Goal: Register for event/course: Sign up to attend an event or enroll in a course

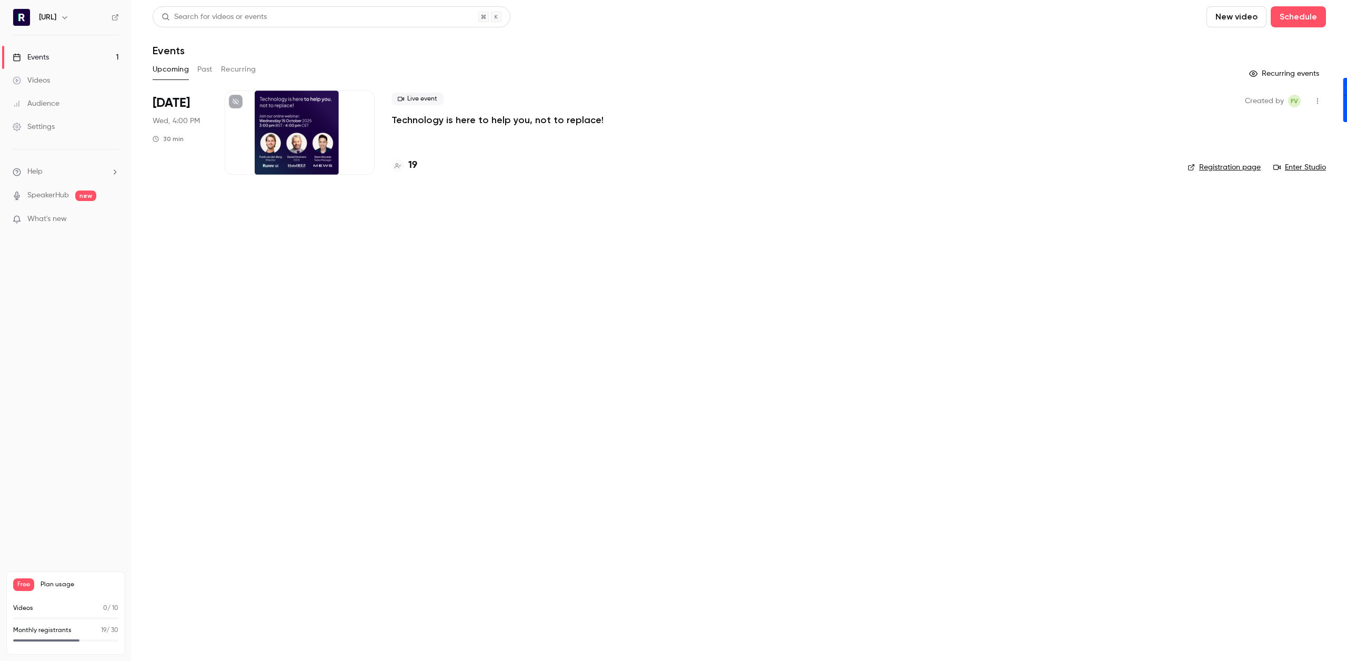
click at [408, 164] on h4 "19" at bounding box center [412, 165] width 9 height 14
click at [413, 162] on h4 "19" at bounding box center [412, 165] width 9 height 14
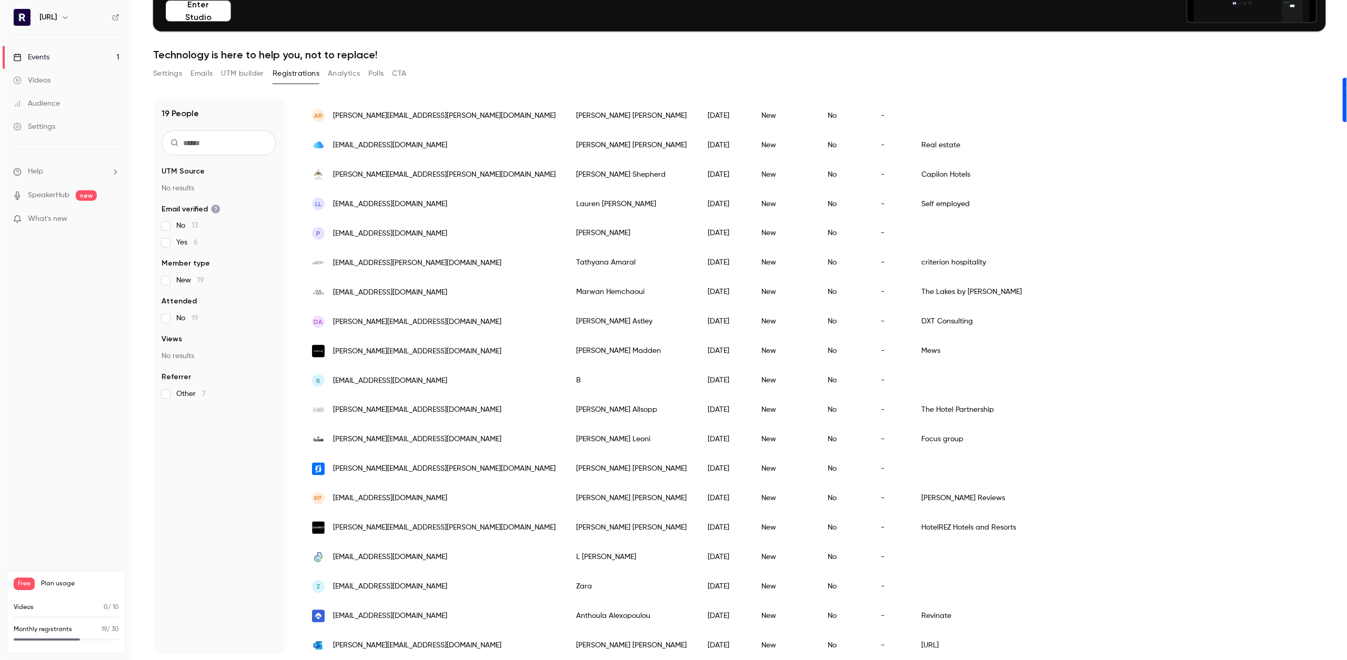
scroll to position [101, 0]
click at [63, 52] on link "Events 1" at bounding box center [66, 57] width 132 height 23
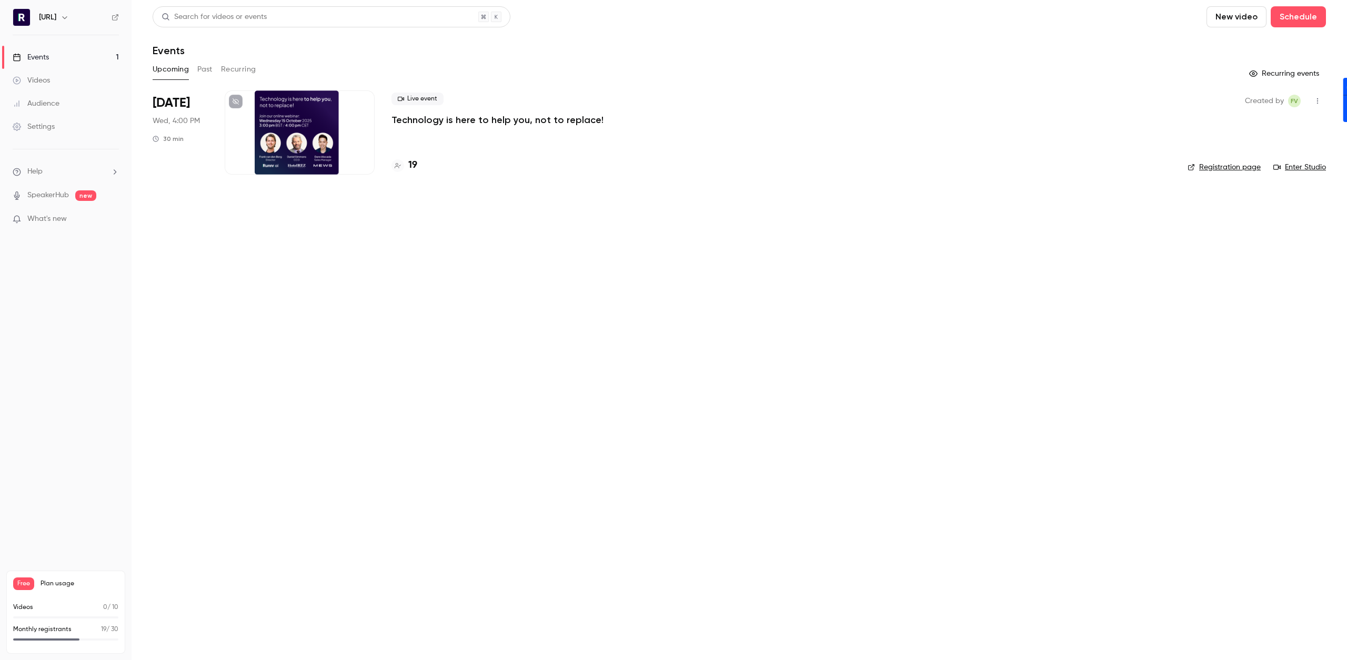
click at [415, 168] on h4 "19" at bounding box center [412, 165] width 9 height 14
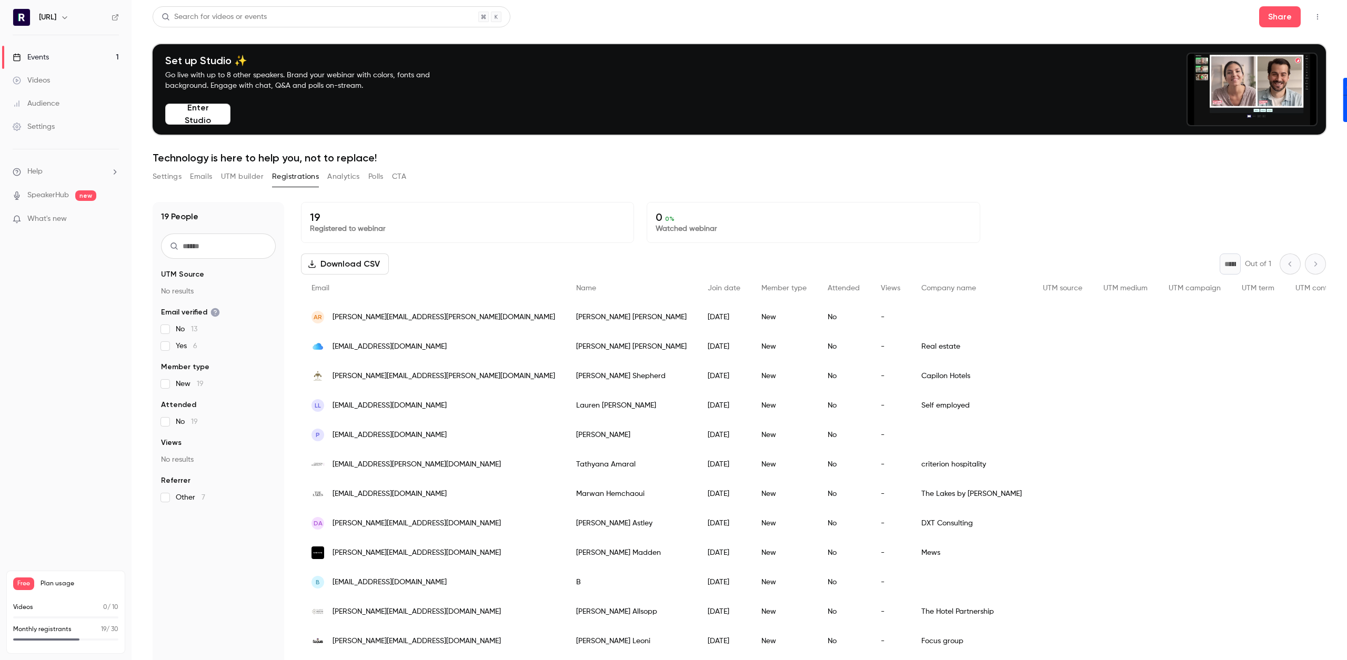
scroll to position [2, 0]
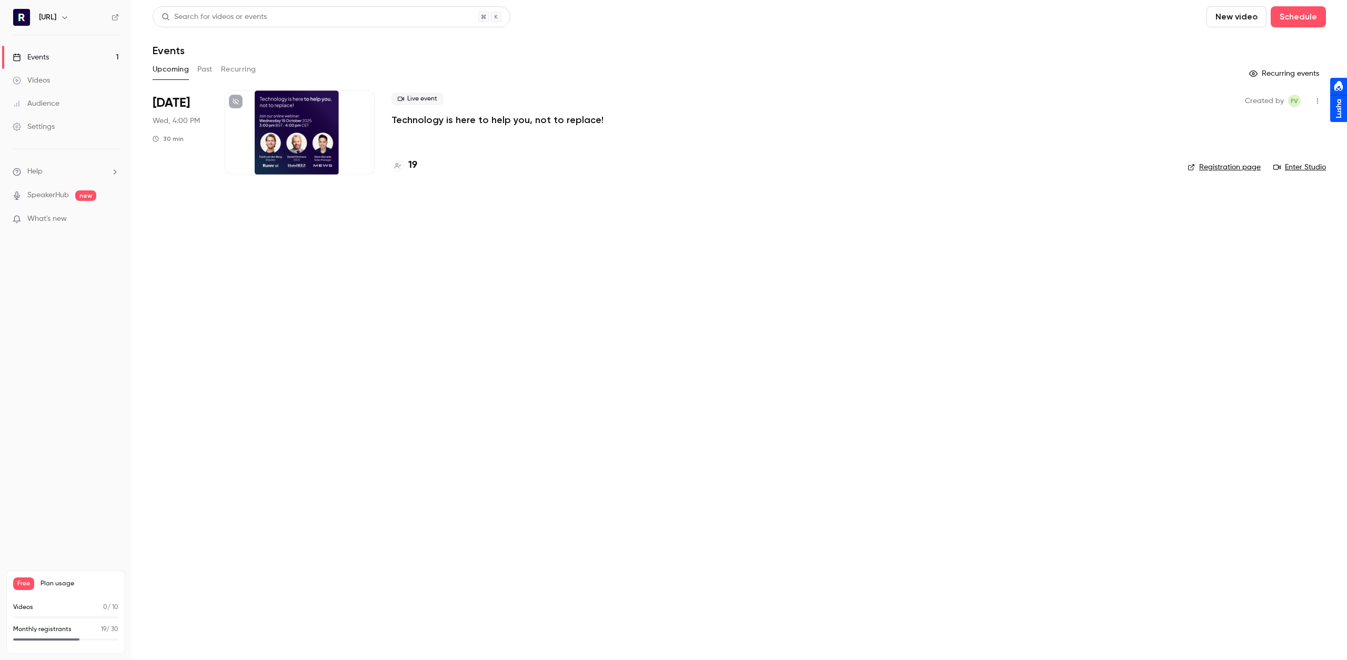
click at [412, 163] on h4 "19" at bounding box center [412, 165] width 9 height 14
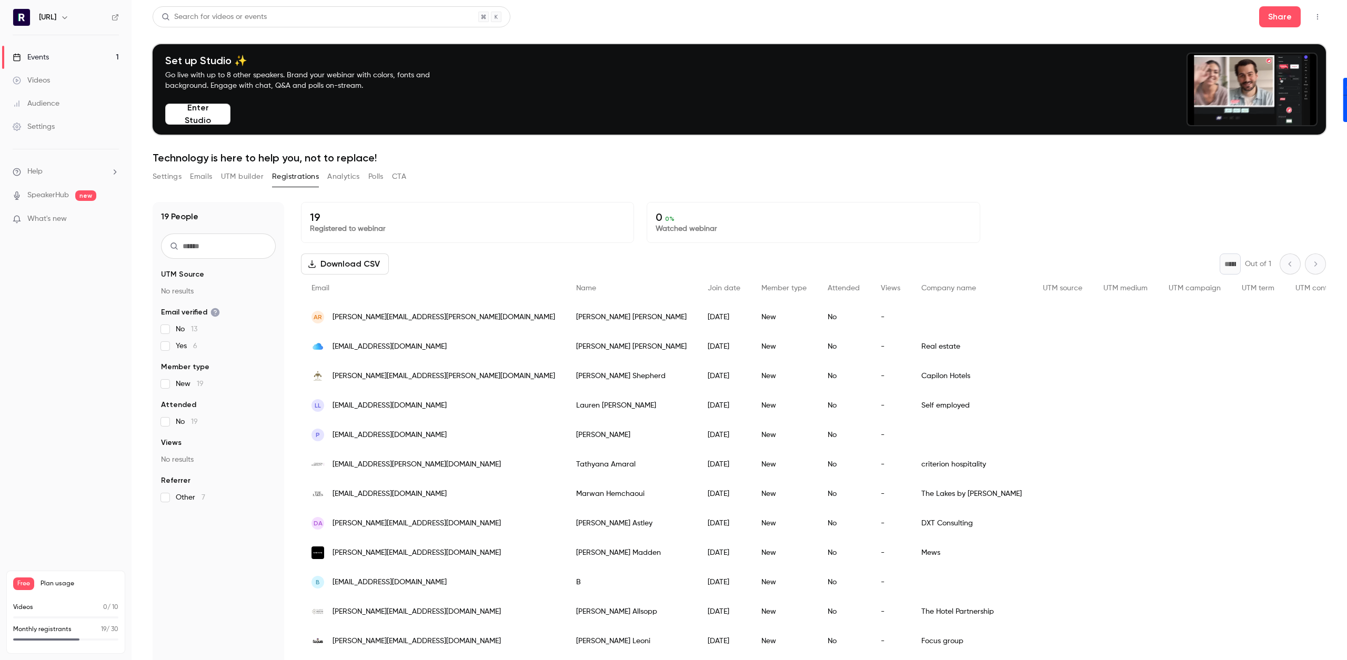
click at [56, 59] on link "Events 1" at bounding box center [66, 57] width 132 height 23
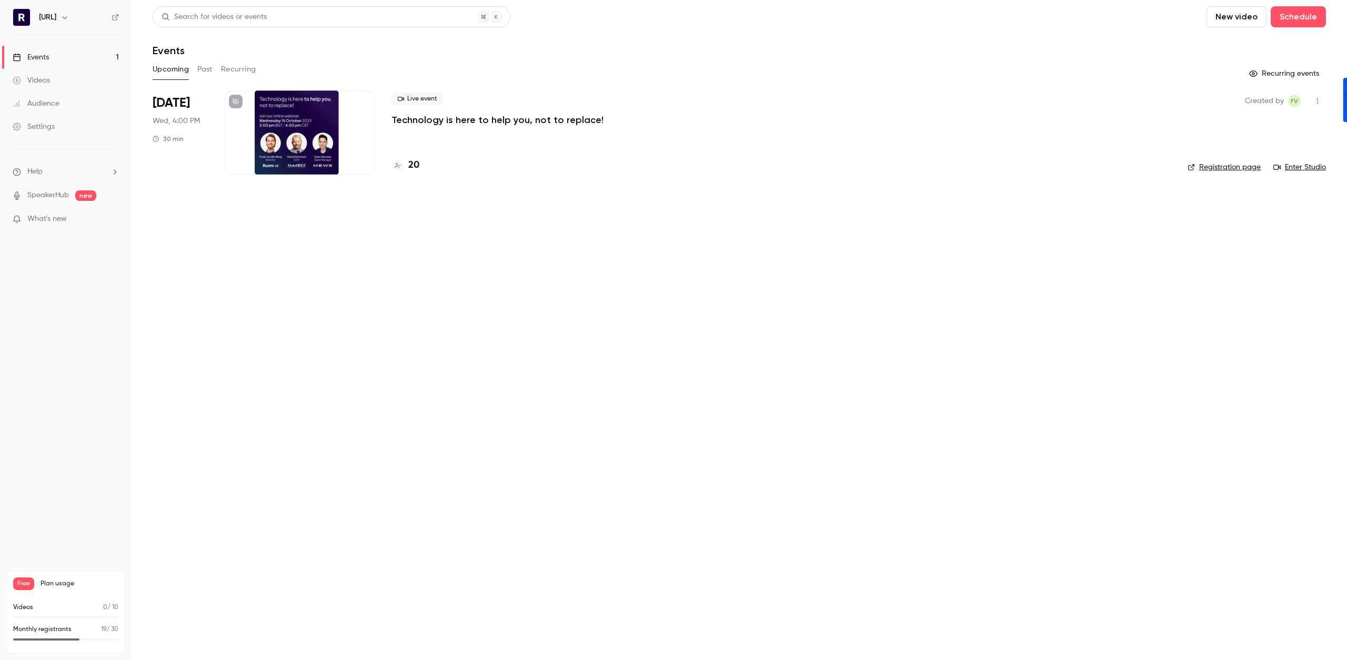
click at [412, 167] on h4 "20" at bounding box center [413, 165] width 11 height 14
